Goal: Find specific page/section: Find specific page/section

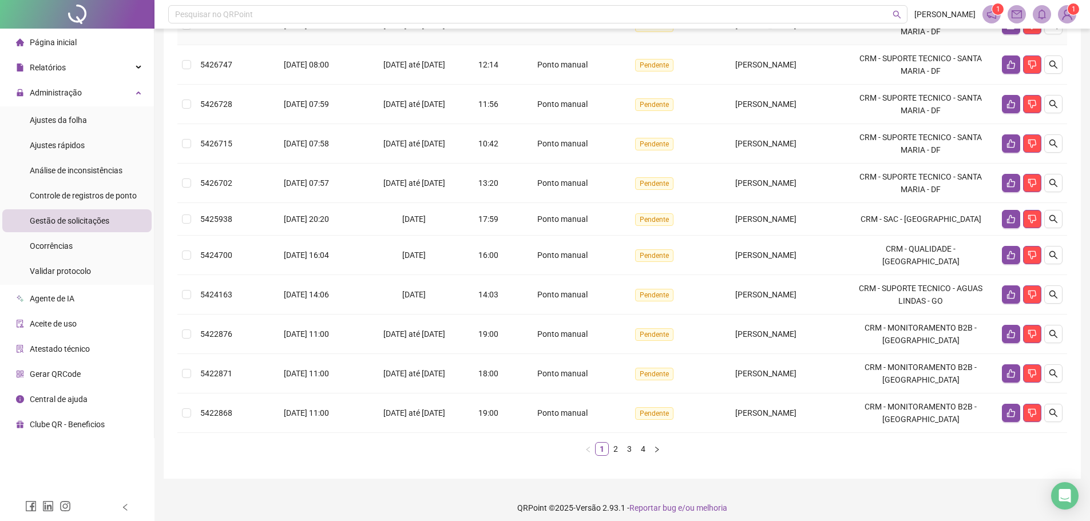
scroll to position [224, 0]
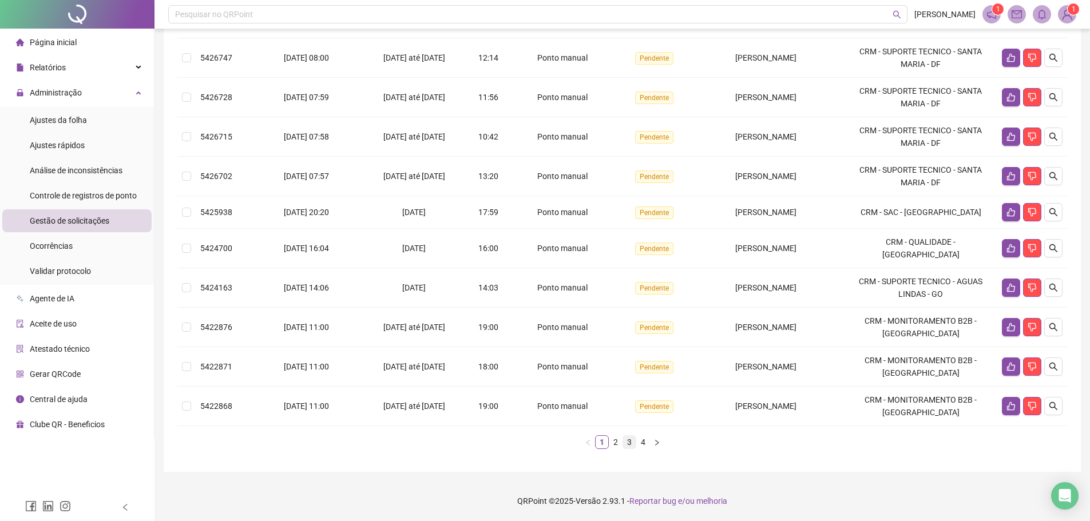
drag, startPoint x: 620, startPoint y: 447, endPoint x: 626, endPoint y: 444, distance: 6.7
click at [620, 447] on link "2" at bounding box center [616, 442] width 13 height 13
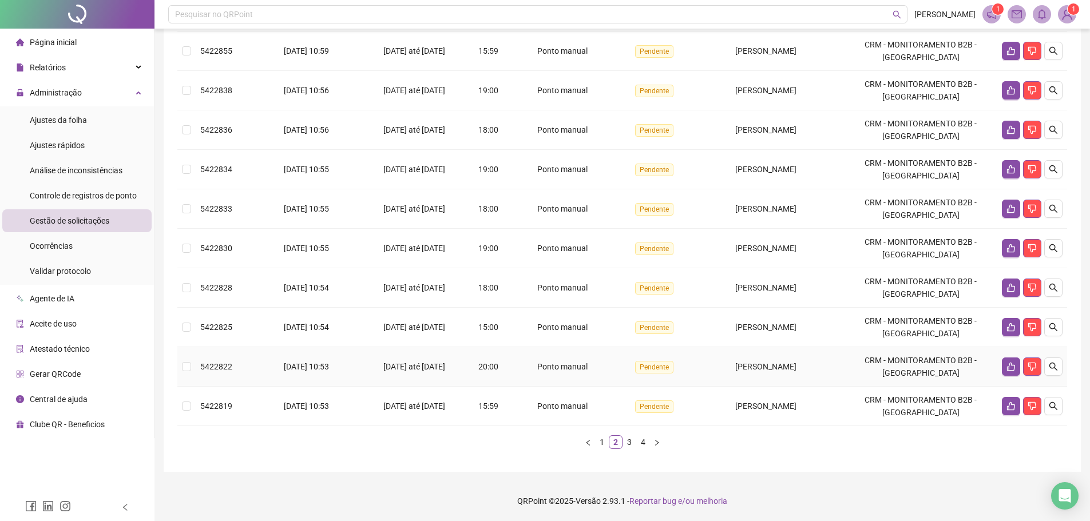
scroll to position [231, 0]
click at [603, 451] on div "Protocolo Solicitado em Período Hora Tipo Status Colaborador Local de trabalho …" at bounding box center [622, 192] width 890 height 533
click at [606, 447] on link "1" at bounding box center [602, 442] width 13 height 13
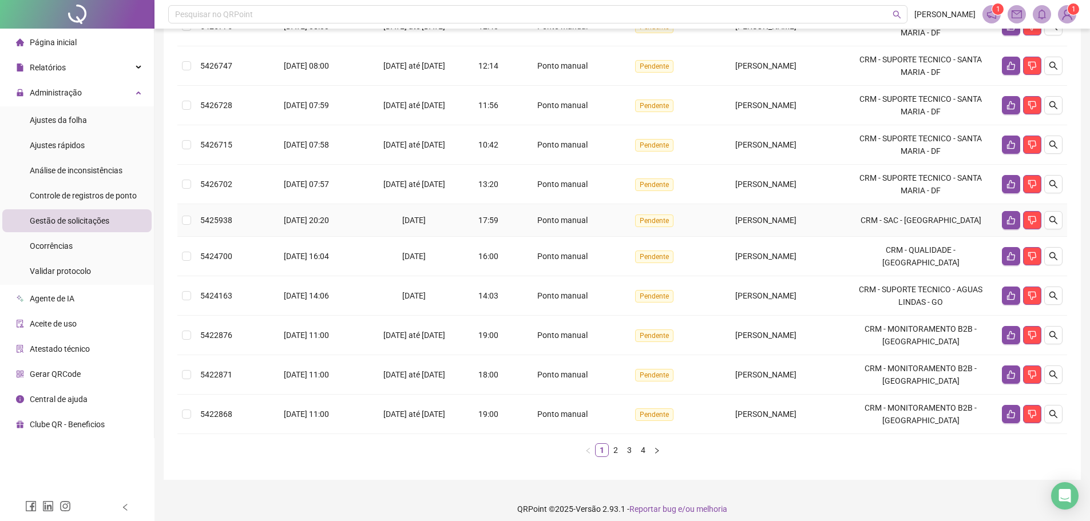
scroll to position [224, 0]
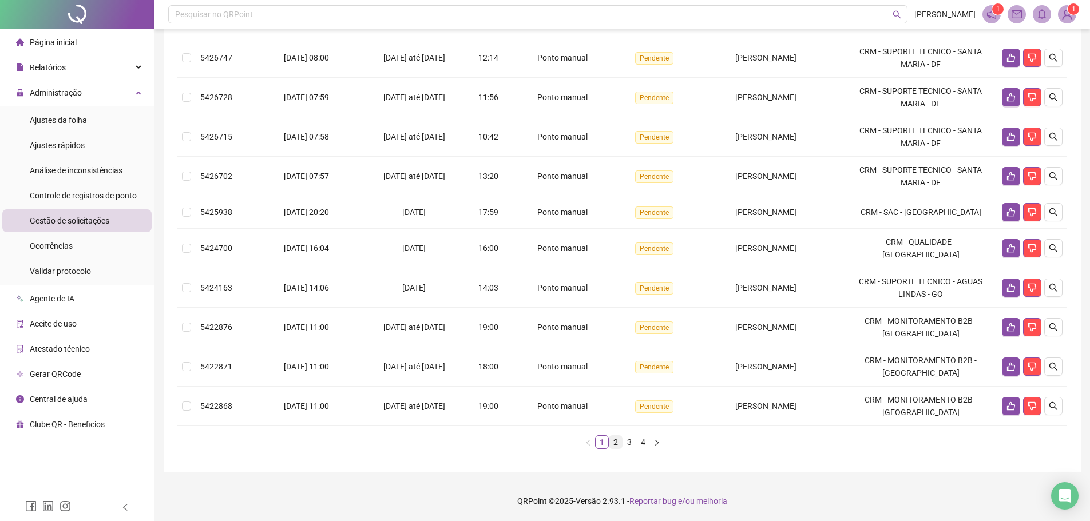
click at [612, 439] on link "2" at bounding box center [616, 442] width 13 height 13
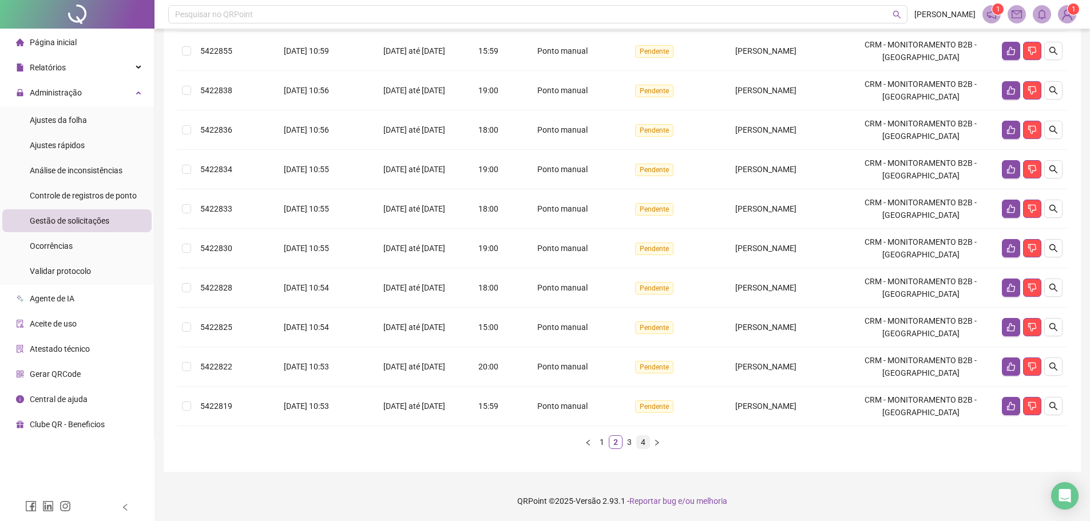
drag, startPoint x: 629, startPoint y: 448, endPoint x: 637, endPoint y: 446, distance: 8.2
click at [628, 448] on link "3" at bounding box center [629, 442] width 13 height 13
click at [643, 445] on link "4" at bounding box center [643, 442] width 13 height 13
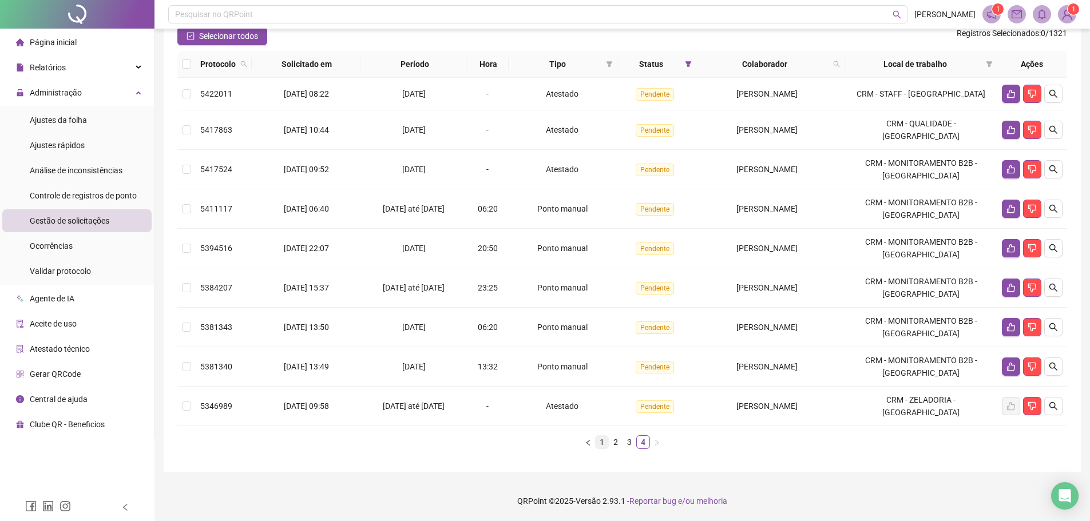
click at [603, 443] on link "1" at bounding box center [602, 442] width 13 height 13
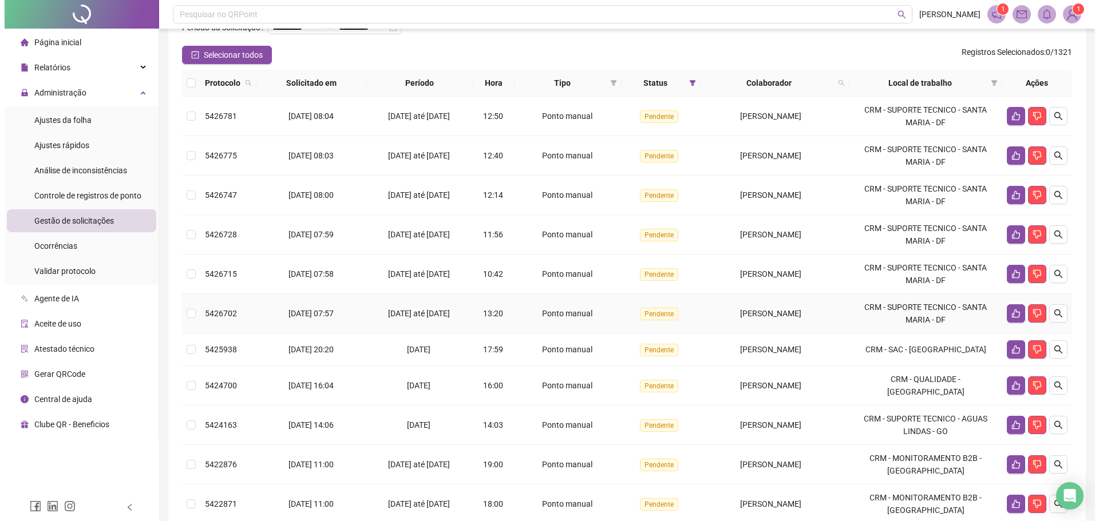
scroll to position [0, 0]
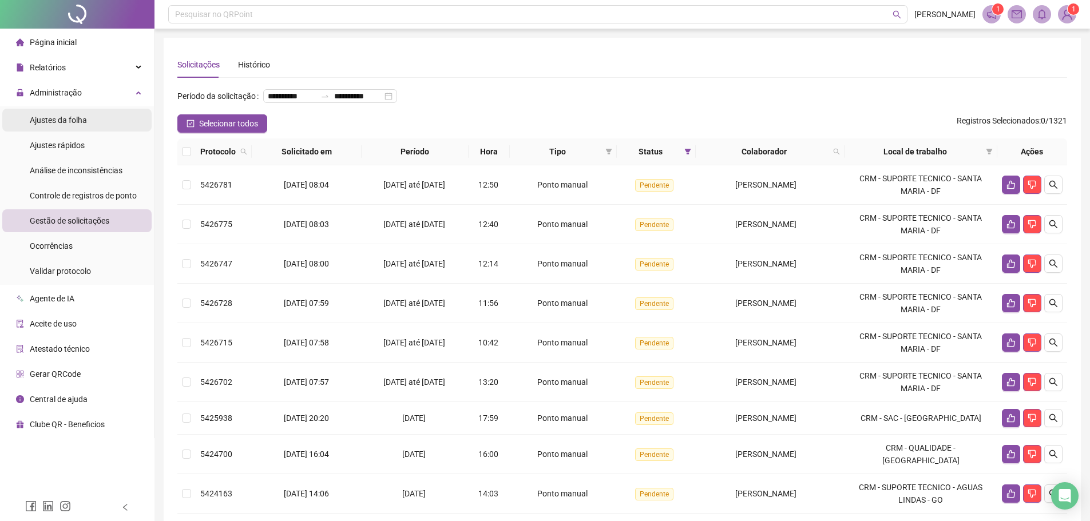
click at [61, 123] on span "Ajustes da folha" at bounding box center [58, 120] width 57 height 9
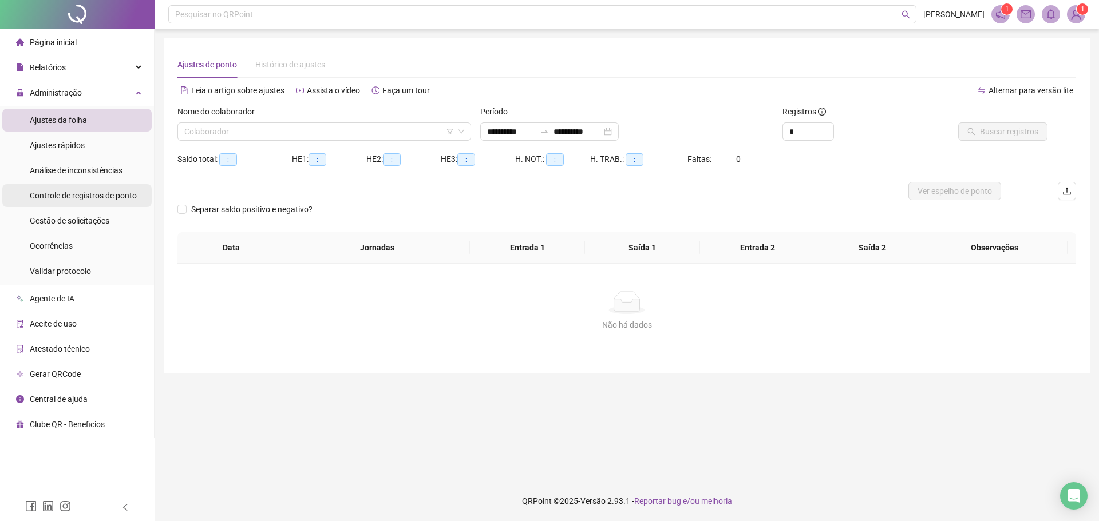
type input "**********"
